Goal: Information Seeking & Learning: Learn about a topic

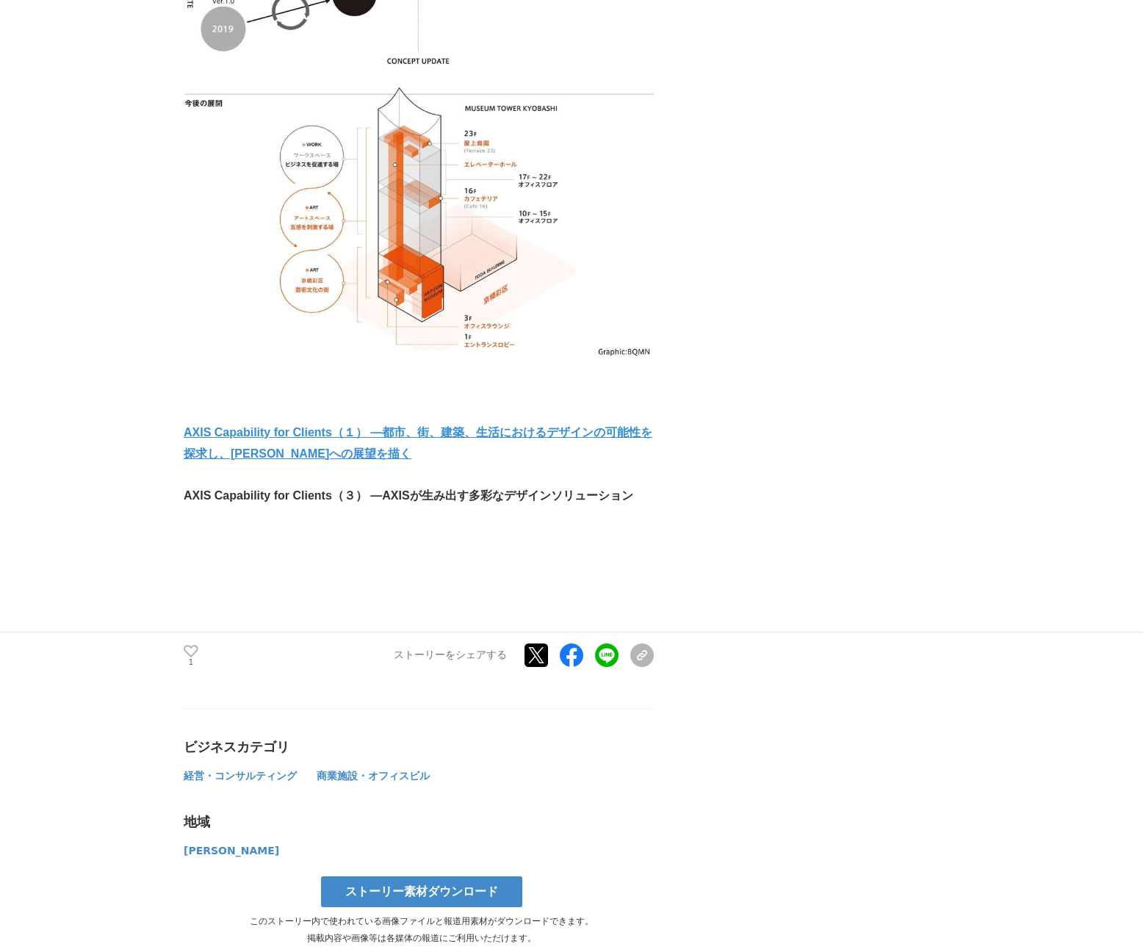
scroll to position [8500, 0]
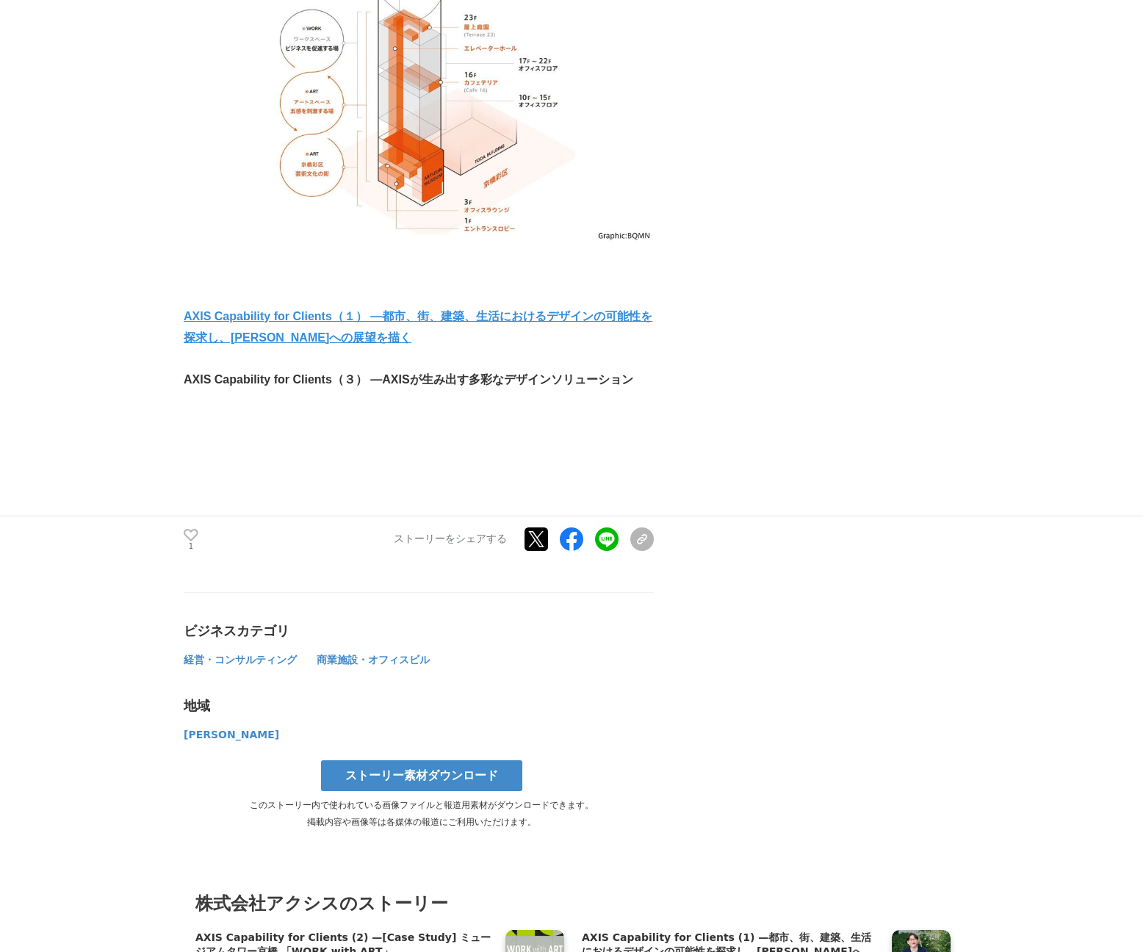
click at [294, 310] on strong "AXIS Capability for Clients（１） —都市、街、建築、生活におけるデザインの可能性を探求し、[PERSON_NAME]への展望を描く" at bounding box center [418, 327] width 469 height 34
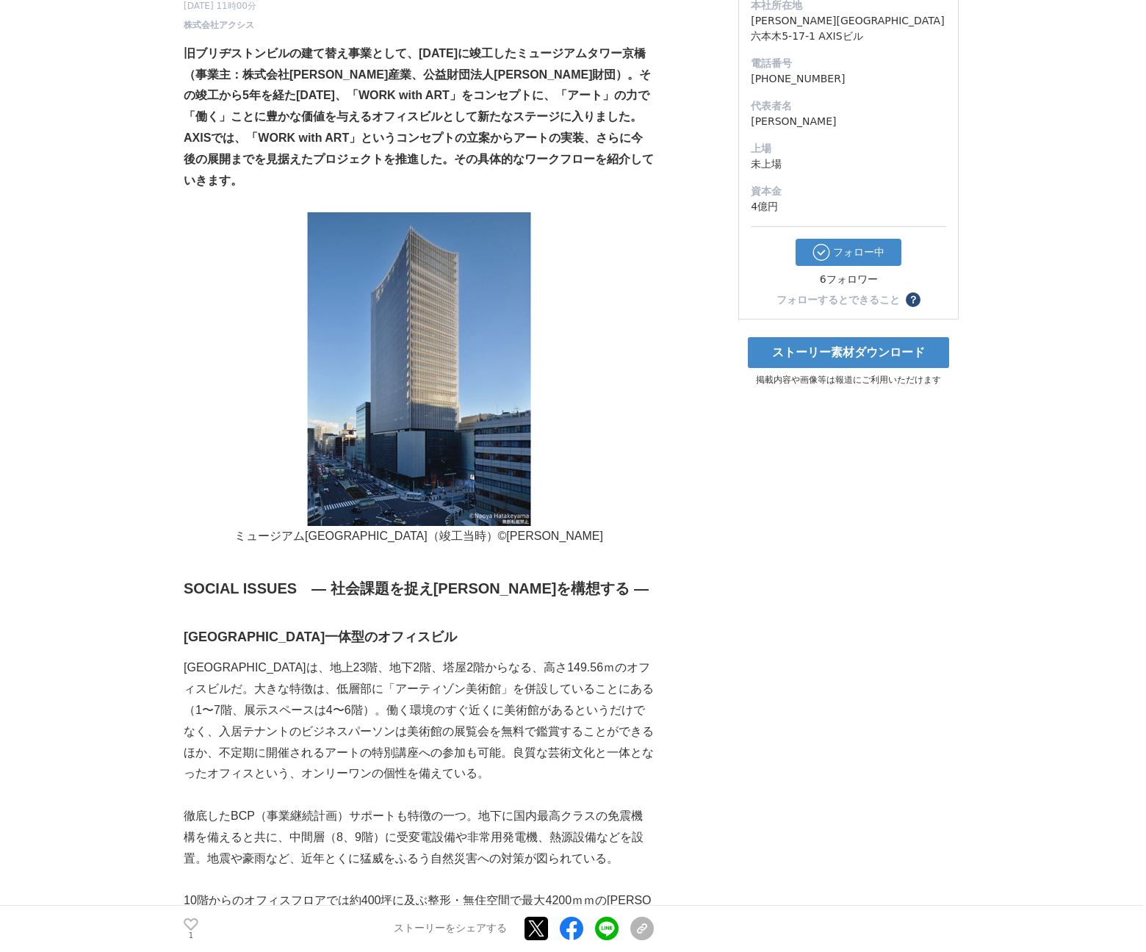
scroll to position [0, 0]
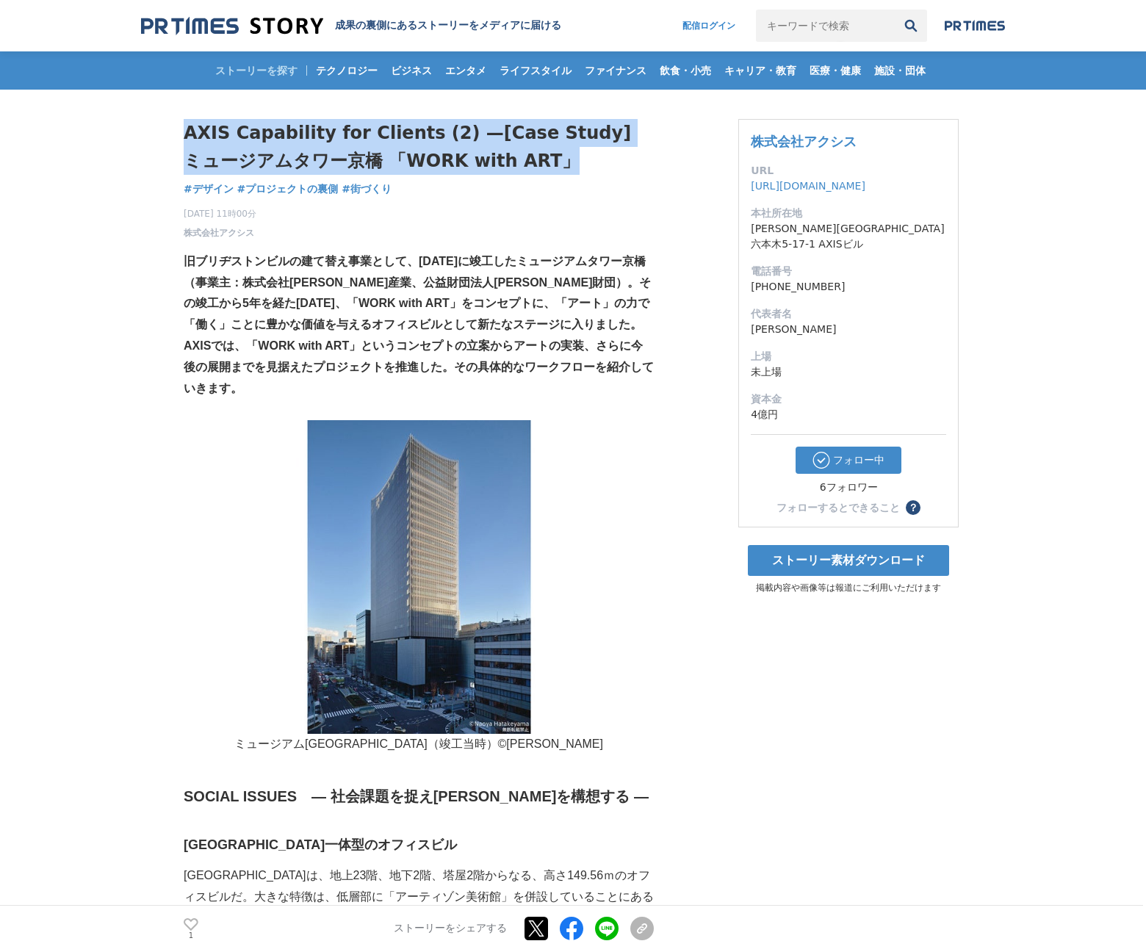
drag, startPoint x: 516, startPoint y: 157, endPoint x: 117, endPoint y: 127, distance: 400.0
copy h1 "AXIS Capability for Clients (2) —[Case Study] ミュージアムタワー京橋 「WORK with ART」"
click at [208, 231] on span "株式会社アクシス" at bounding box center [219, 232] width 71 height 13
